Goal: Information Seeking & Learning: Learn about a topic

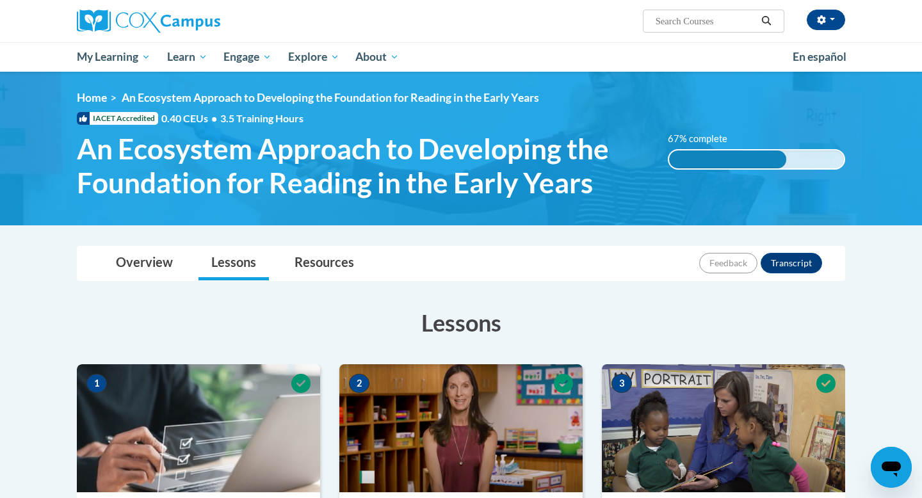
click at [727, 166] on div "67% complete" at bounding box center [727, 159] width 117 height 18
click at [788, 264] on button "Transcript" at bounding box center [791, 263] width 61 height 20
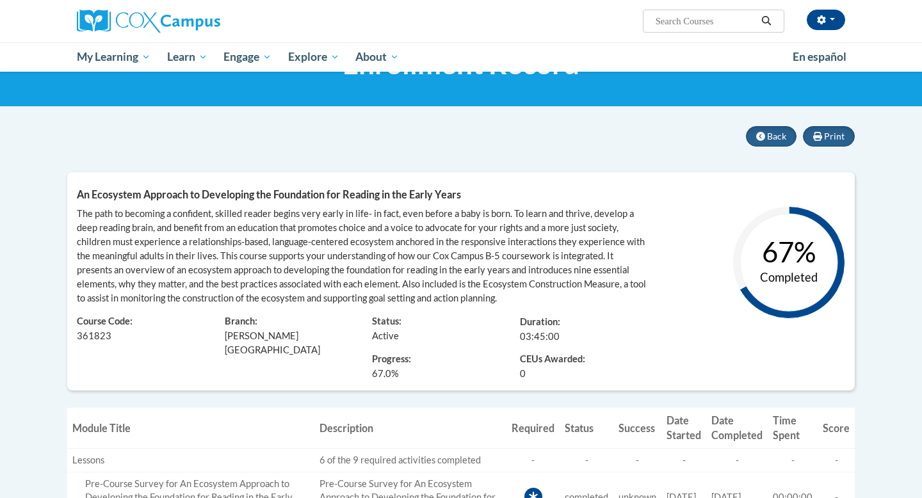
scroll to position [64, 0]
click at [816, 136] on icon at bounding box center [817, 137] width 9 height 9
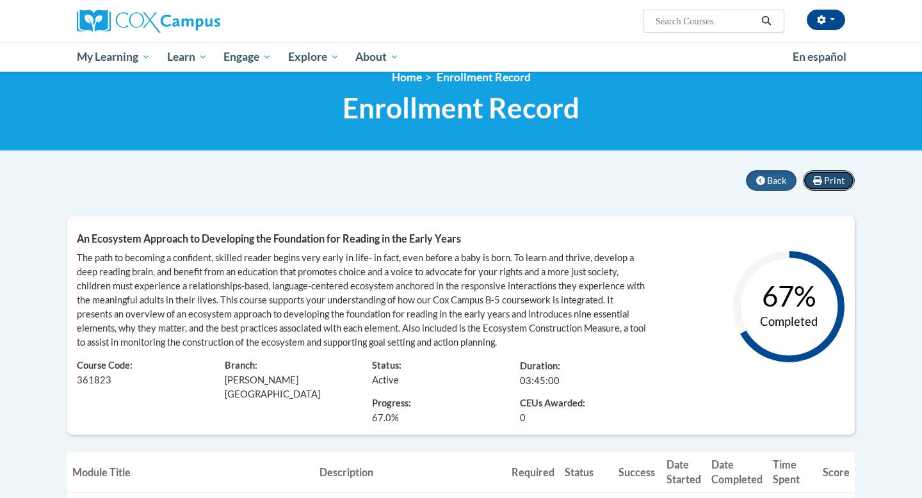
scroll to position [0, 0]
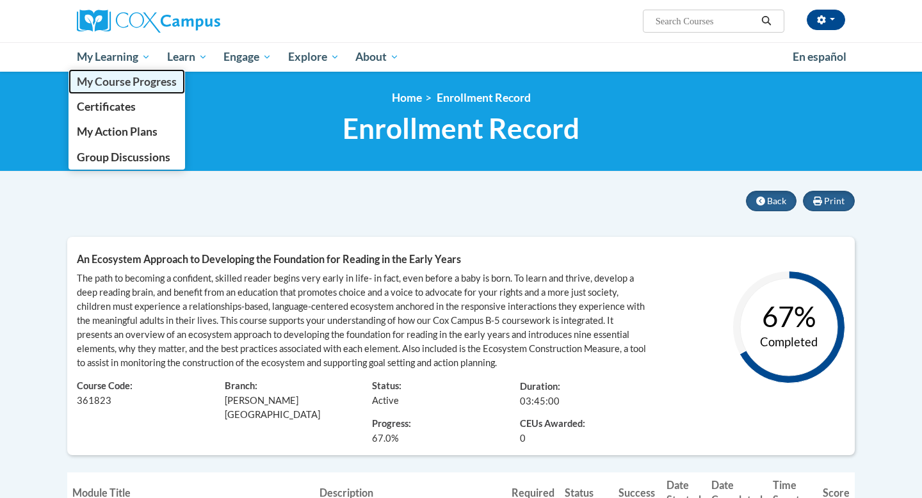
click at [124, 85] on span "My Course Progress" at bounding box center [127, 81] width 100 height 13
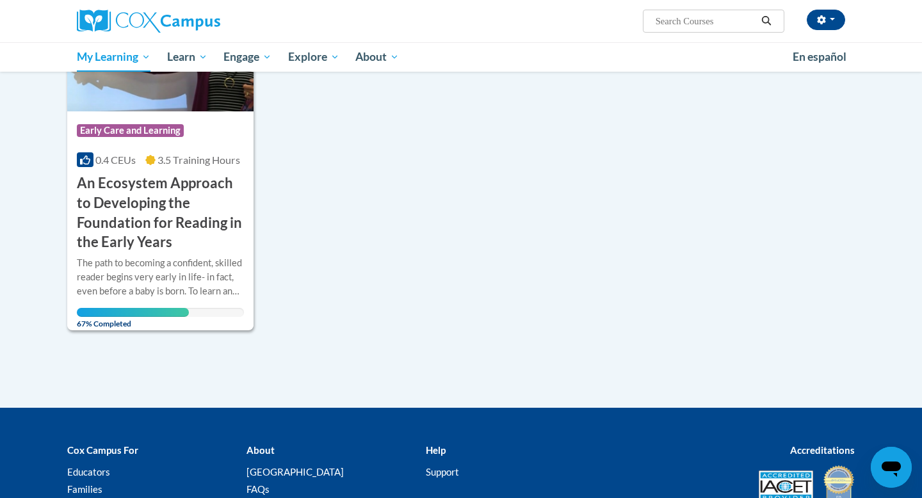
scroll to position [281, 0]
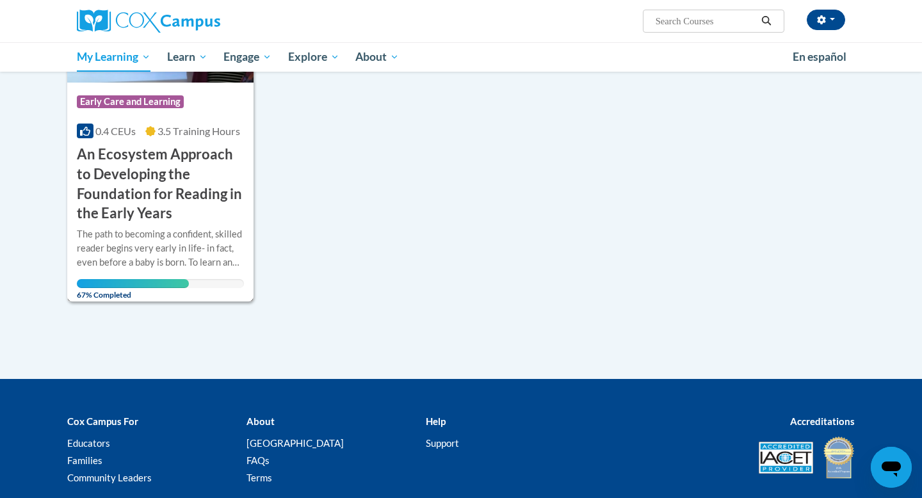
click at [135, 187] on h3 "An Ecosystem Approach to Developing the Foundation for Reading in the Early Yea…" at bounding box center [160, 184] width 167 height 79
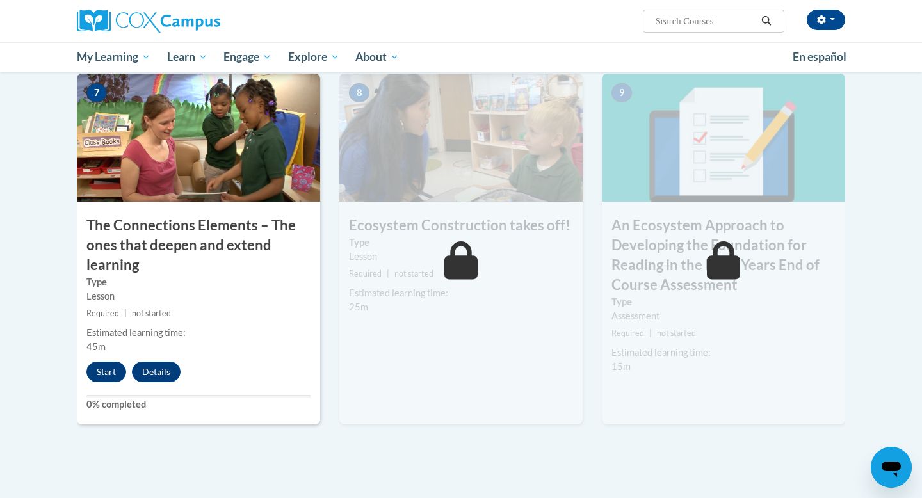
scroll to position [993, 0]
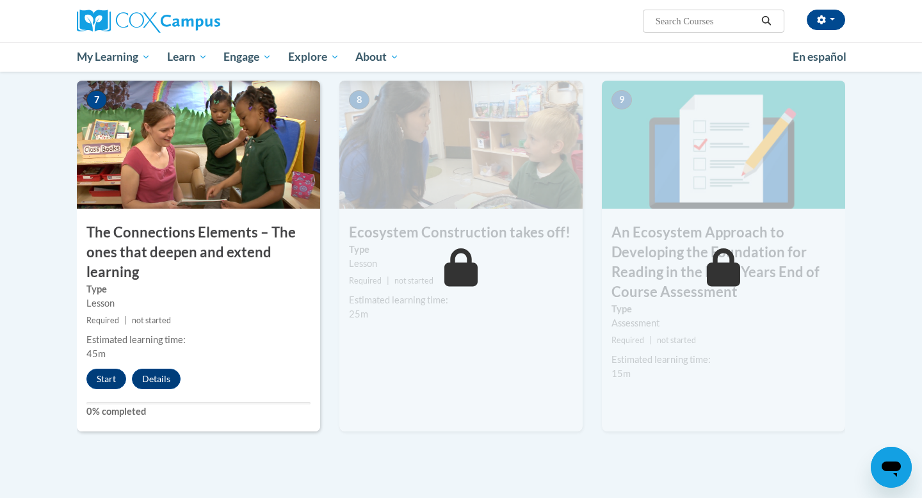
click at [416, 241] on h3 "Ecosystem Construction takes off!" at bounding box center [460, 233] width 243 height 20
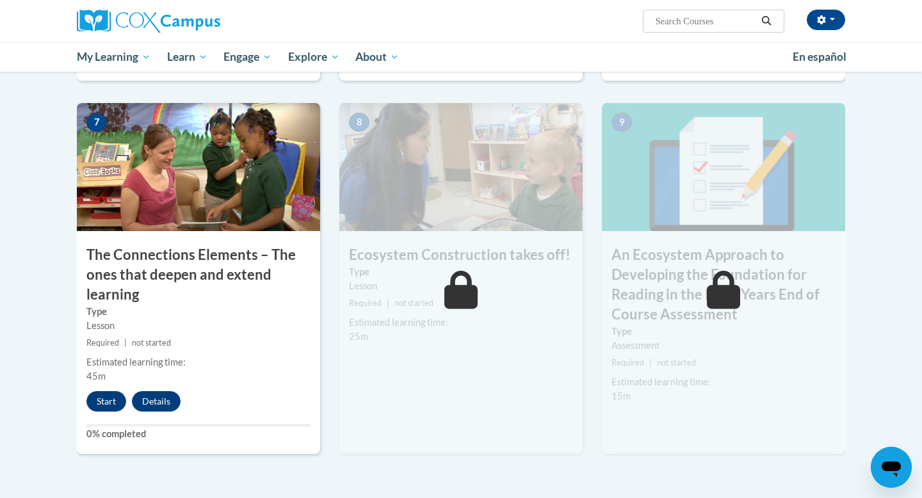
scroll to position [964, 0]
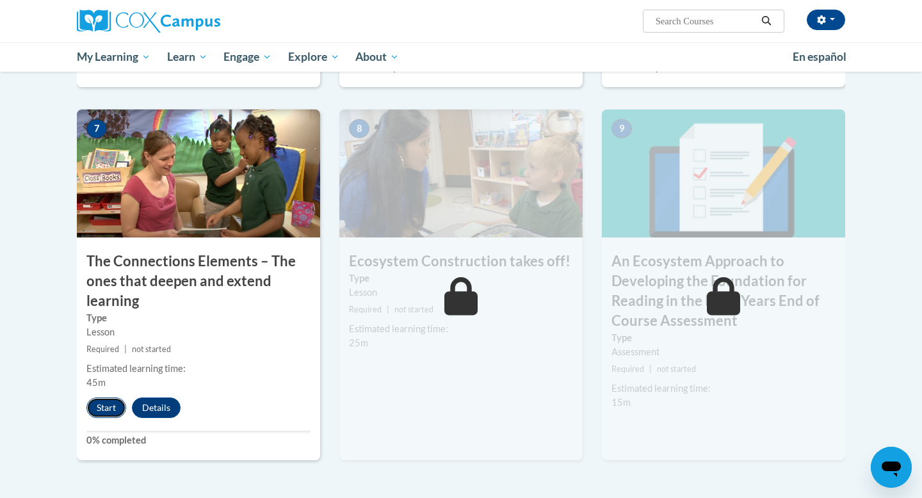
click at [97, 411] on button "Start" at bounding box center [106, 408] width 40 height 20
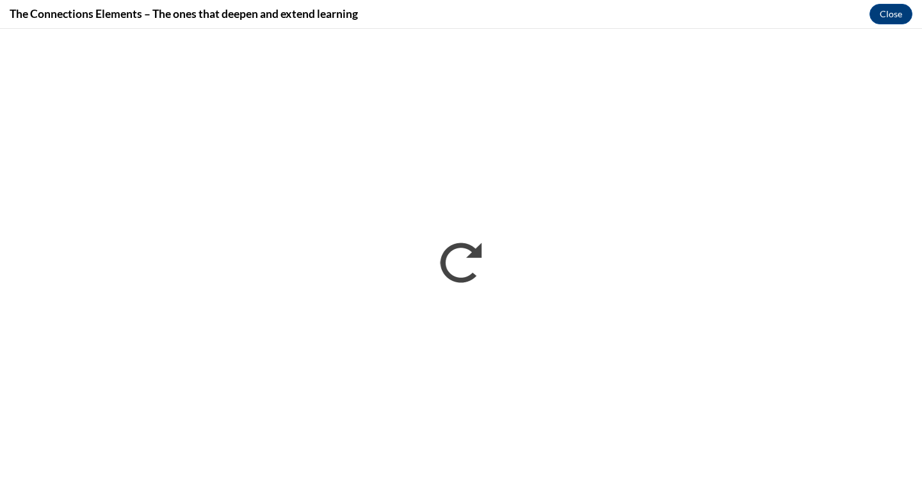
scroll to position [0, 0]
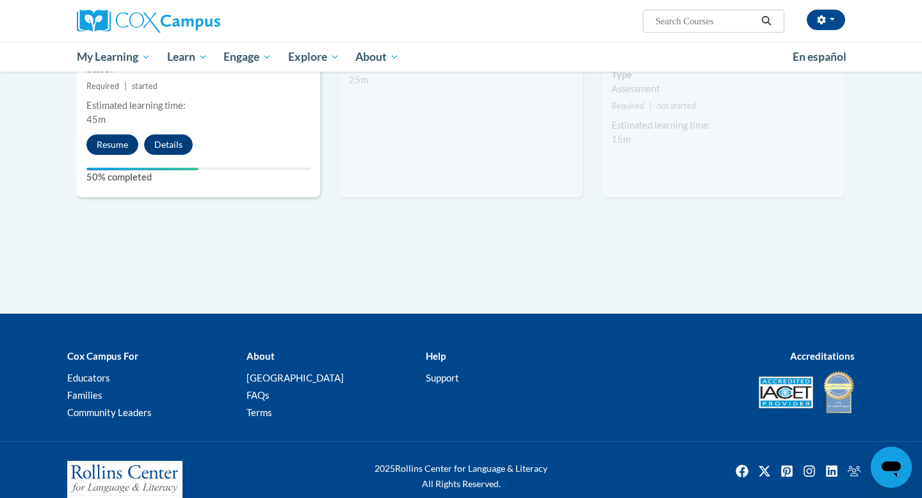
scroll to position [1235, 0]
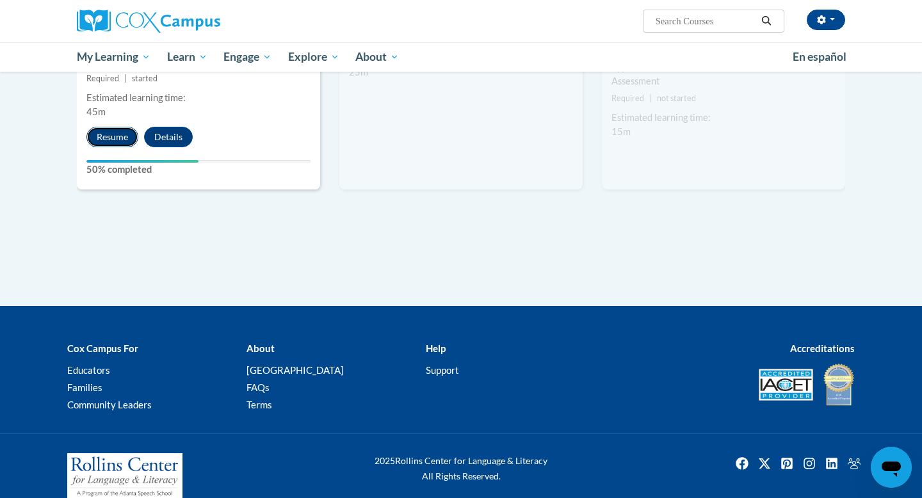
click at [112, 140] on button "Resume" at bounding box center [112, 137] width 52 height 20
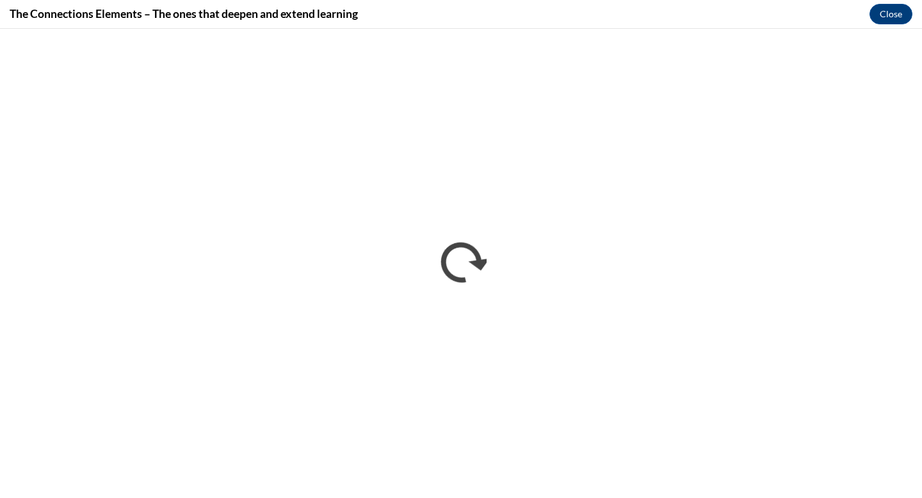
scroll to position [0, 0]
